Goal: Navigation & Orientation: Find specific page/section

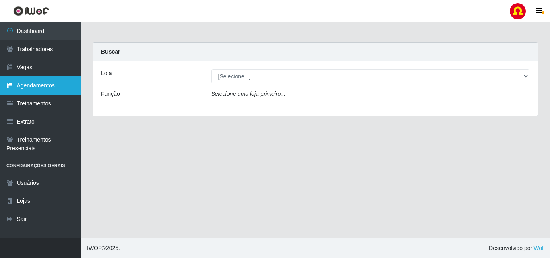
click at [45, 89] on link "Agendamentos" at bounding box center [40, 86] width 81 height 18
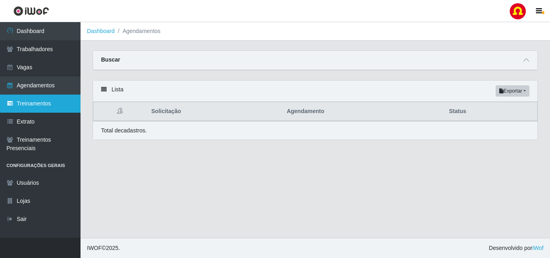
click at [34, 104] on link "Treinamentos" at bounding box center [40, 104] width 81 height 18
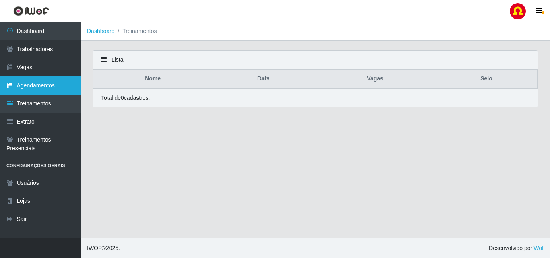
click at [30, 87] on link "Agendamentos" at bounding box center [40, 86] width 81 height 18
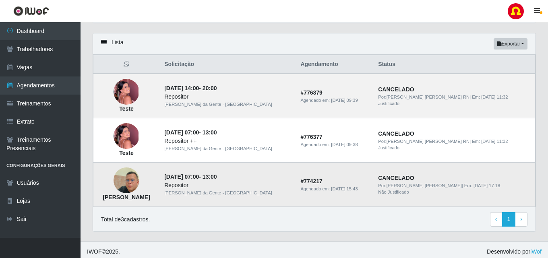
scroll to position [51, 0]
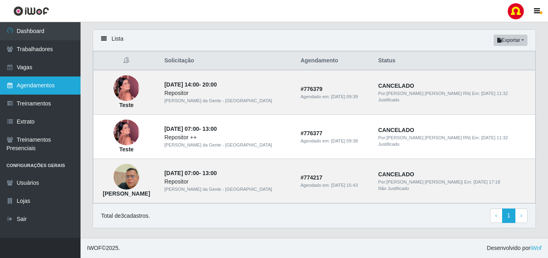
click at [38, 87] on link "Agendamentos" at bounding box center [40, 86] width 81 height 18
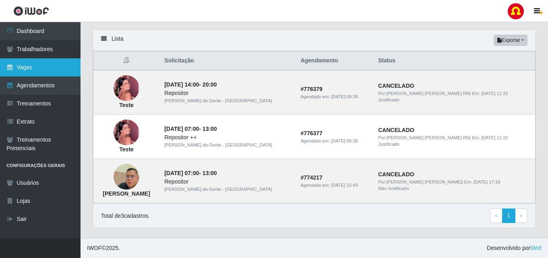
click at [35, 71] on link "Vagas" at bounding box center [40, 67] width 81 height 18
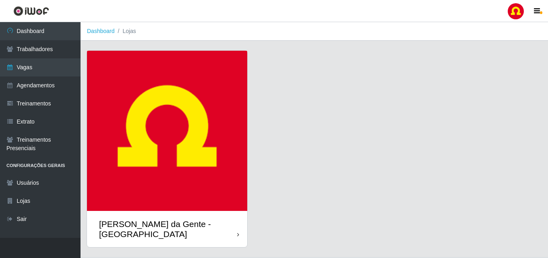
click at [166, 133] on img at bounding box center [167, 131] width 160 height 160
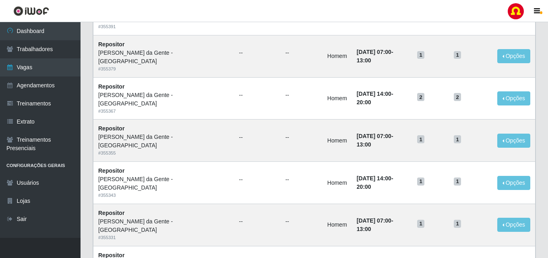
scroll to position [425, 0]
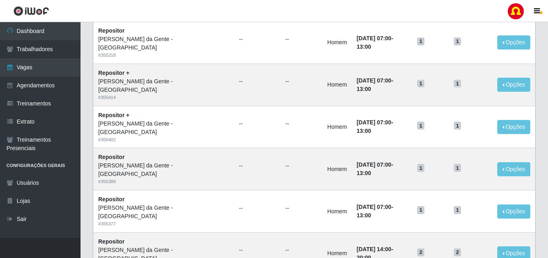
scroll to position [425, 0]
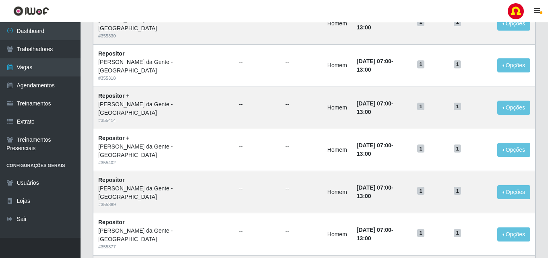
scroll to position [425, 0]
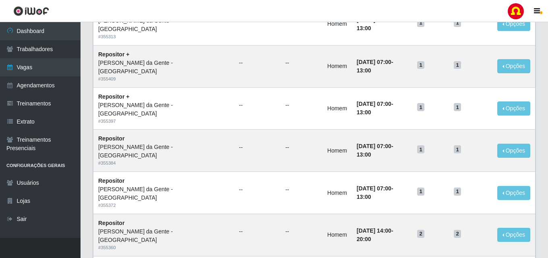
scroll to position [425, 0]
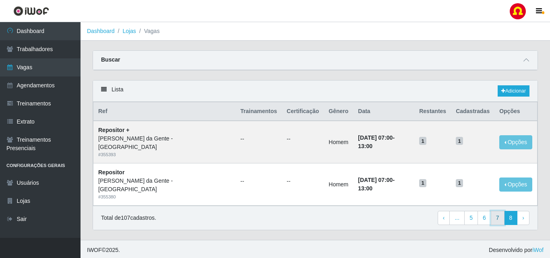
click at [500, 211] on link "7" at bounding box center [498, 218] width 14 height 15
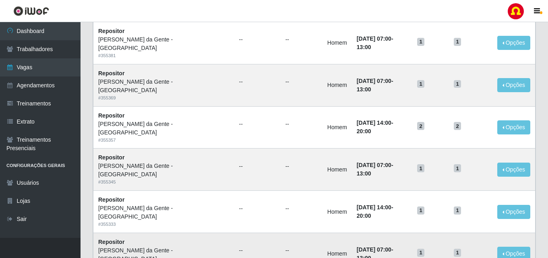
scroll to position [403, 0]
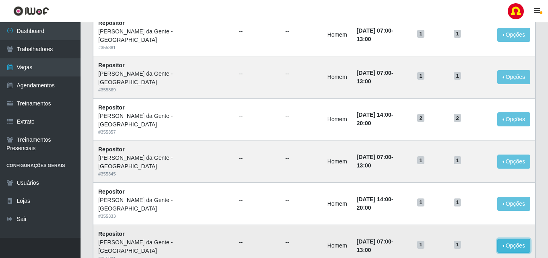
click at [500, 239] on button "Opções" at bounding box center [514, 246] width 33 height 14
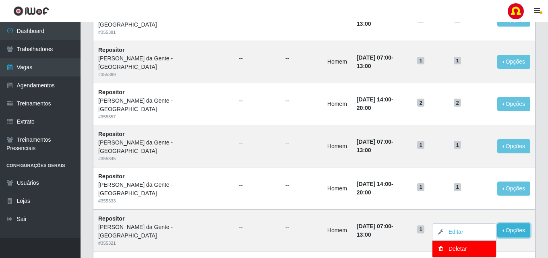
scroll to position [425, 0]
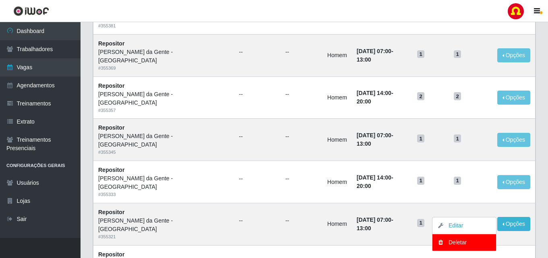
click at [270, 230] on div "Lista Adicionar Ref Trainamentos Certificação Gênero Data Restantes Cadastradas…" at bounding box center [315, 10] width 456 height 709
